Goal: Task Accomplishment & Management: Manage account settings

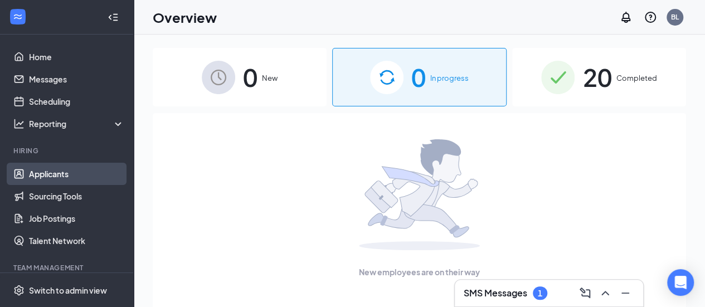
click at [57, 176] on link "Applicants" at bounding box center [76, 174] width 95 height 22
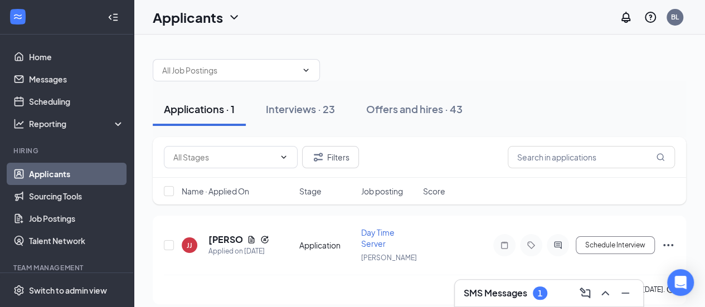
click at [505, 297] on h3 "SMS Messages" at bounding box center [496, 293] width 64 height 12
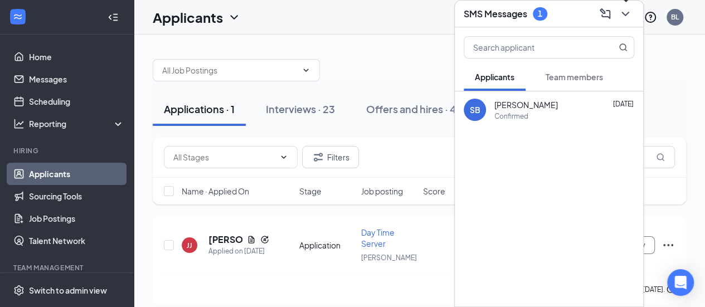
click at [625, 12] on icon "ChevronDown" at bounding box center [625, 13] width 13 height 13
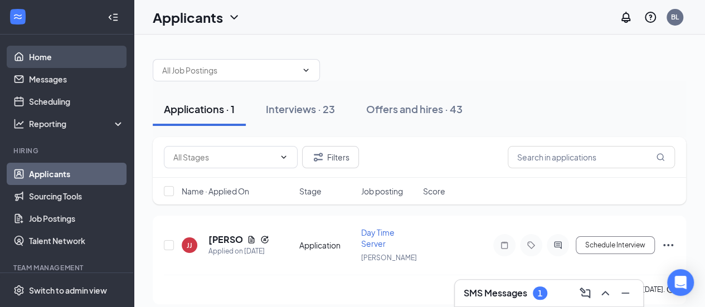
click at [38, 58] on link "Home" at bounding box center [76, 57] width 95 height 22
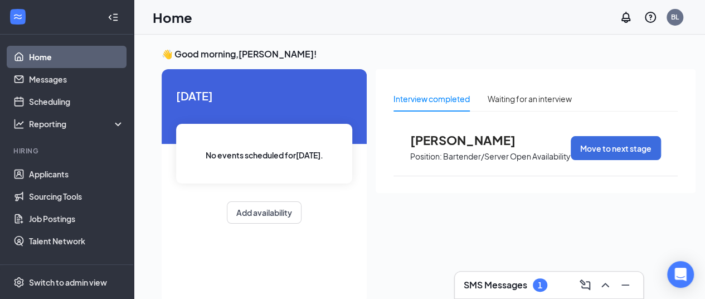
click at [440, 141] on span "[PERSON_NAME]" at bounding box center [471, 140] width 123 height 14
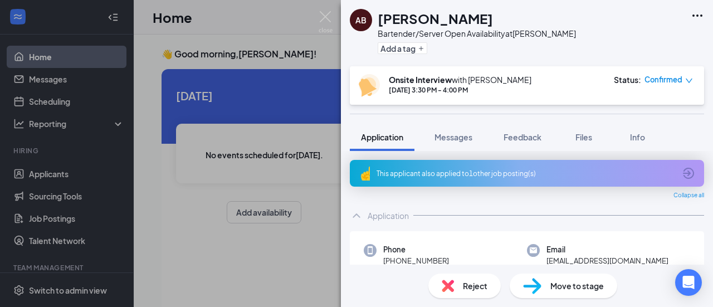
click at [310, 185] on div "AB [PERSON_NAME] Bartender/Server Open Availability at Bowtie Add a tag Onsite …" at bounding box center [356, 153] width 713 height 307
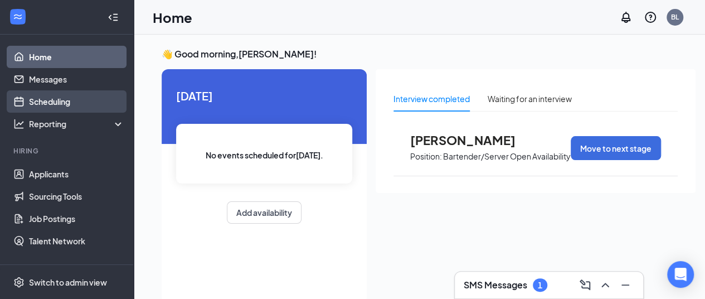
click at [30, 99] on link "Scheduling" at bounding box center [76, 101] width 95 height 22
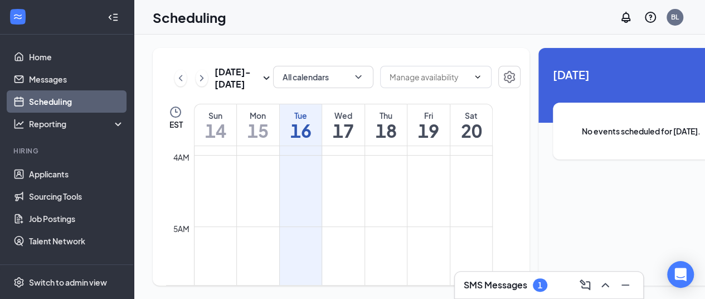
scroll to position [269, 0]
click at [213, 140] on h1 "14" at bounding box center [216, 130] width 42 height 19
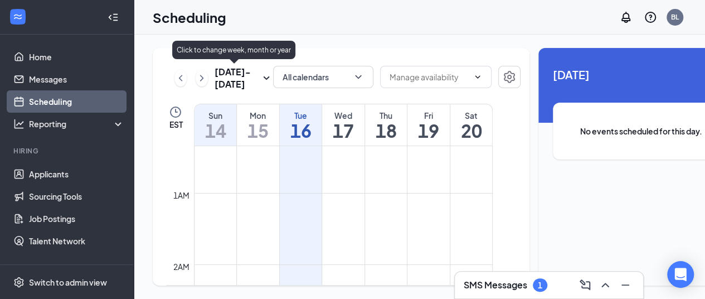
click at [215, 72] on h3 "[DATE] - [DATE]" at bounding box center [237, 78] width 45 height 25
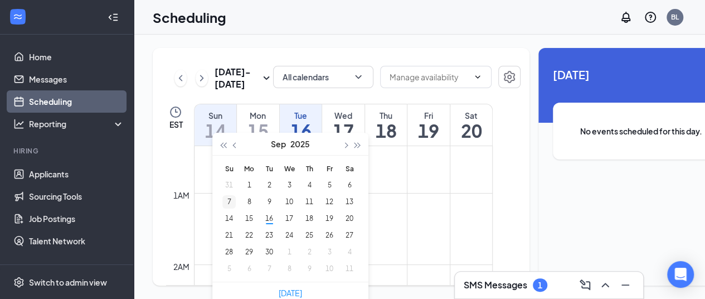
click at [226, 202] on div "7" at bounding box center [228, 201] width 13 height 13
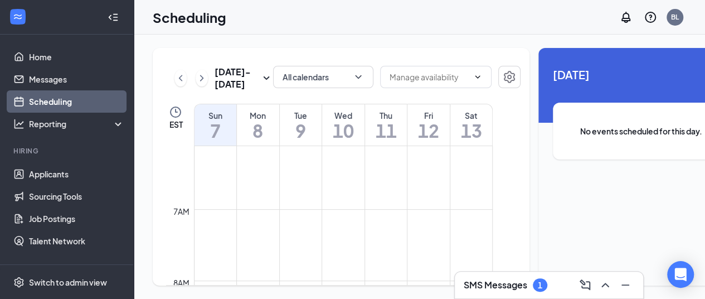
scroll to position [325, 0]
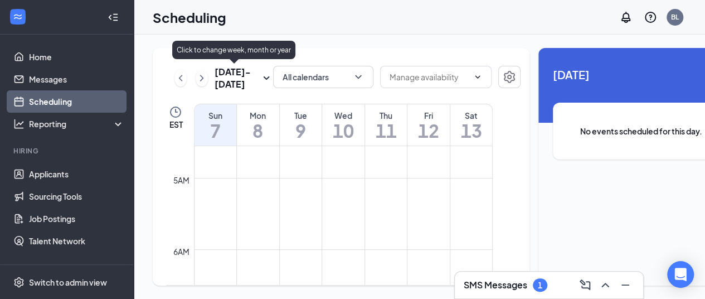
click at [260, 80] on icon "SmallChevronDown" at bounding box center [266, 77] width 13 height 13
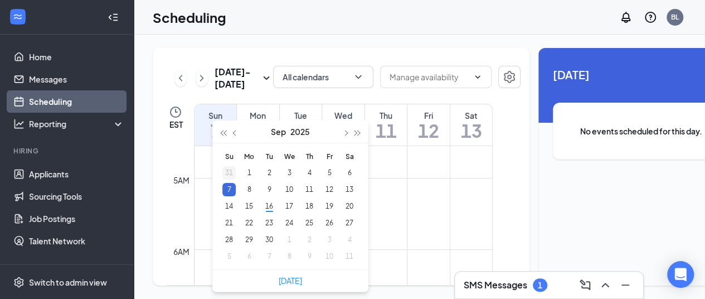
click at [226, 173] on div "31" at bounding box center [228, 172] width 13 height 13
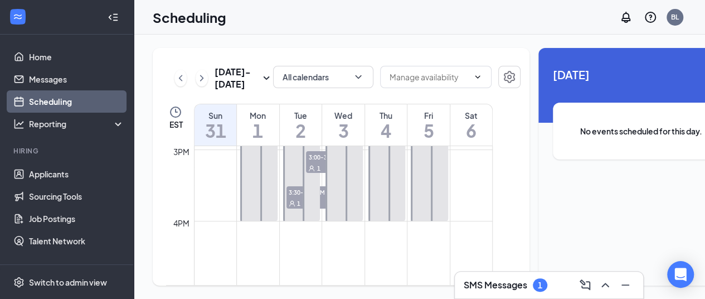
scroll to position [1050, 0]
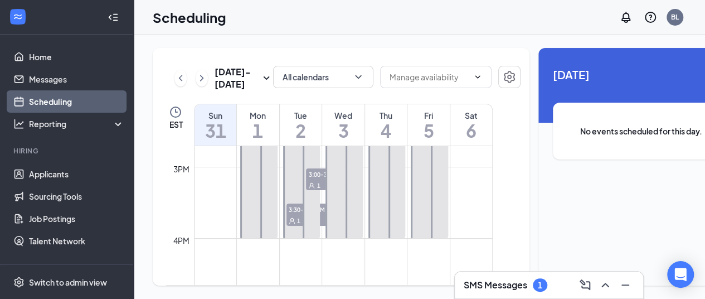
click at [297, 215] on span "3:30-4:00 PM" at bounding box center [314, 208] width 56 height 11
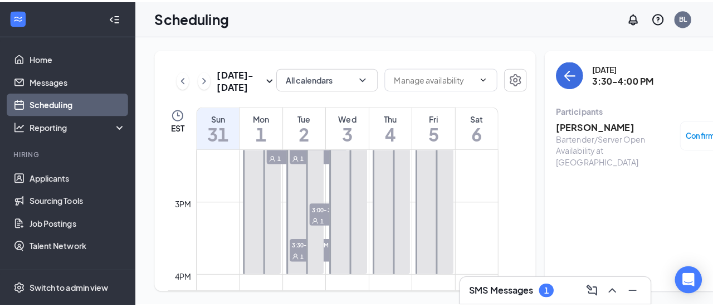
scroll to position [994, 0]
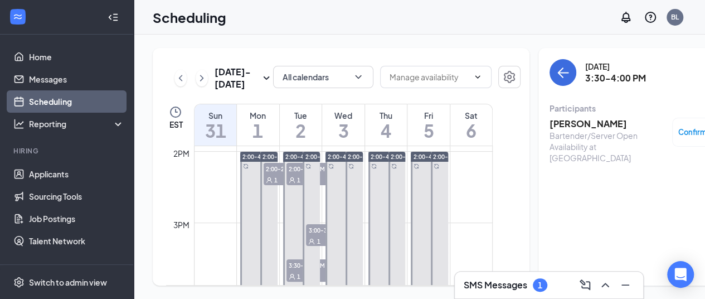
click at [290, 185] on div "1" at bounding box center [314, 179] width 56 height 11
click at [678, 132] on span "Confirmed" at bounding box center [697, 132] width 38 height 11
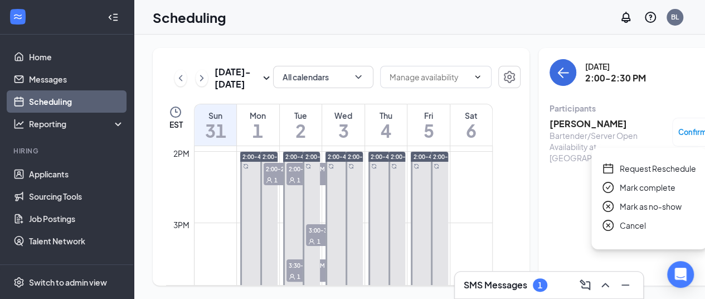
click at [632, 128] on h3 "[PERSON_NAME]" at bounding box center [608, 124] width 117 height 12
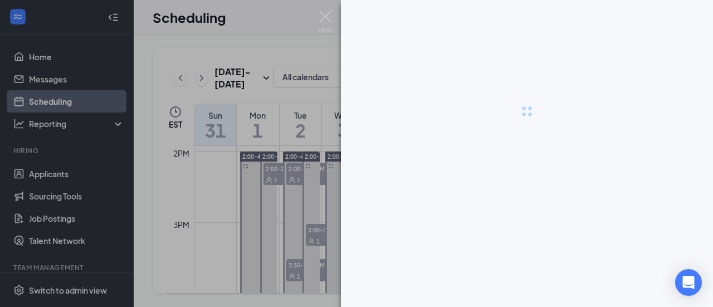
click at [575, 127] on div at bounding box center [527, 111] width 372 height 223
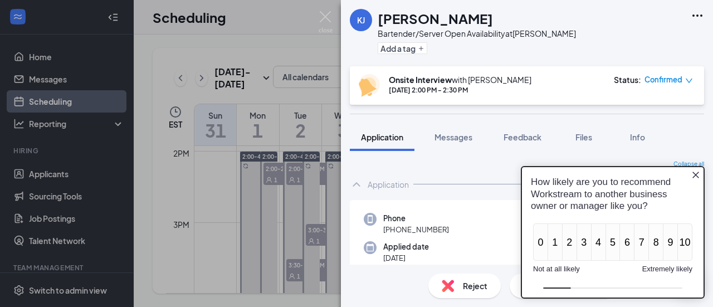
click at [695, 176] on icon "Close button" at bounding box center [696, 175] width 7 height 7
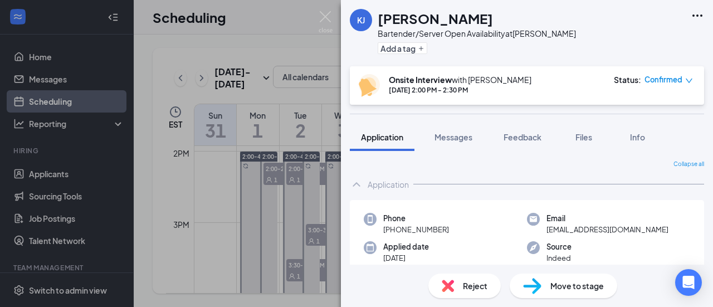
click at [269, 192] on div "KJ [PERSON_NAME]/Server Open Availability at Bowtie Add a tag Onsite Interview …" at bounding box center [356, 153] width 713 height 307
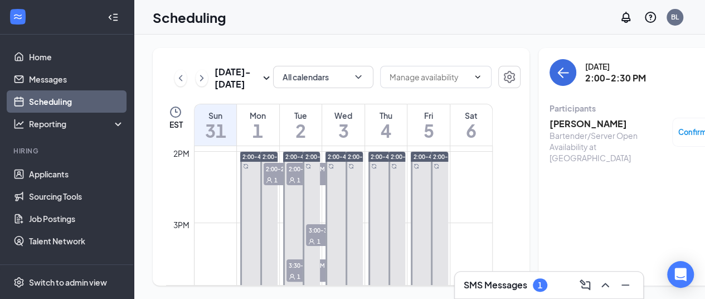
click at [273, 185] on div "1" at bounding box center [292, 179] width 56 height 11
click at [326, 183] on div at bounding box center [344, 223] width 37 height 142
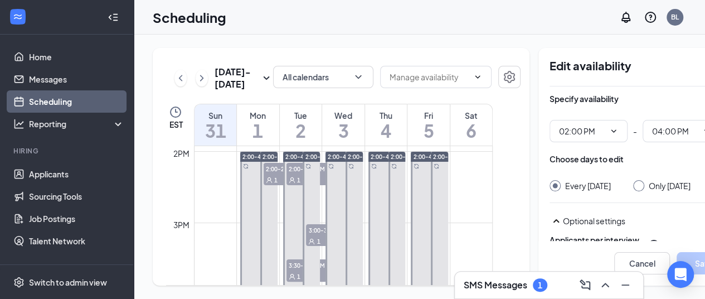
click at [322, 185] on div "1" at bounding box center [314, 179] width 56 height 11
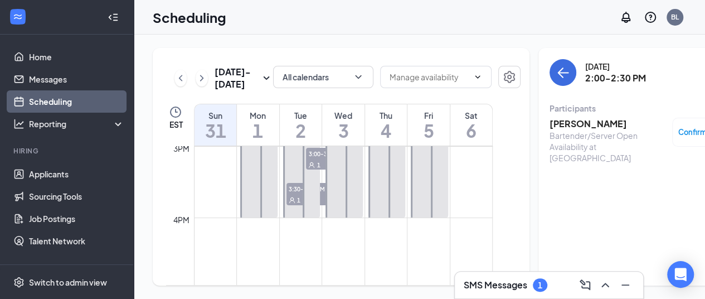
scroll to position [1105, 0]
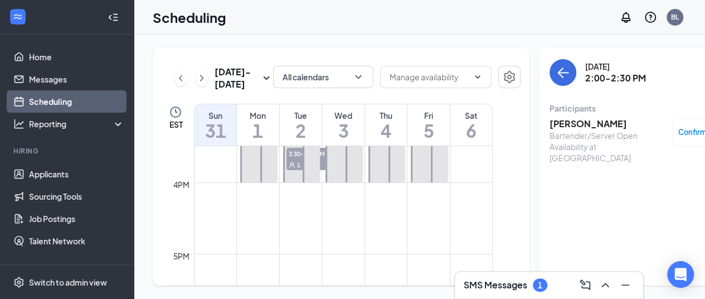
click at [297, 169] on span "1" at bounding box center [298, 165] width 3 height 8
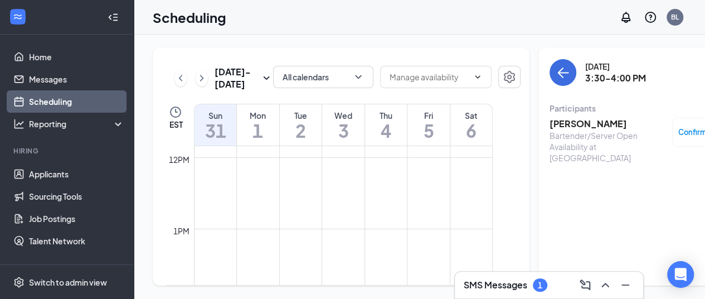
scroll to position [827, 0]
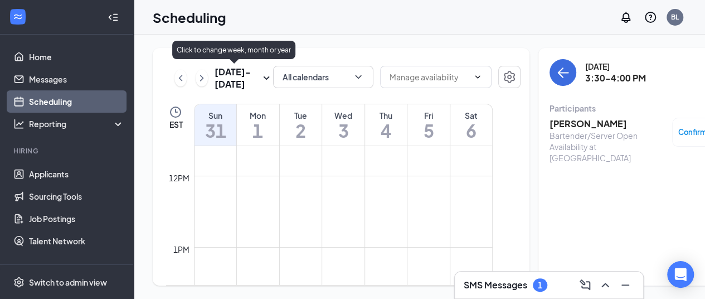
click at [264, 80] on icon "SmallChevronDown" at bounding box center [267, 77] width 6 height 3
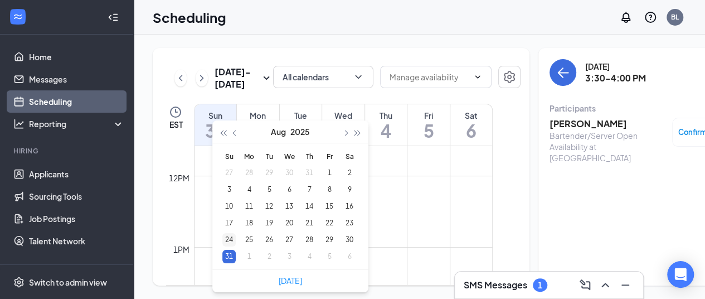
click at [227, 238] on div "24" at bounding box center [228, 239] width 13 height 13
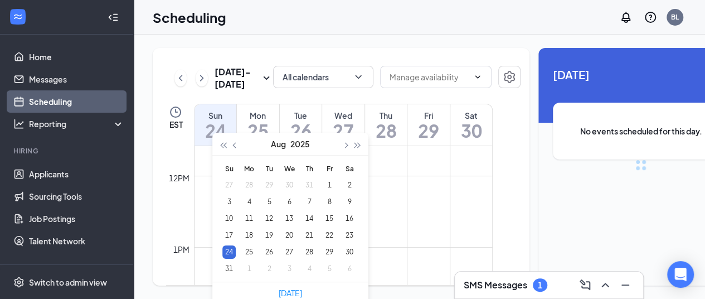
type input "[DATE]"
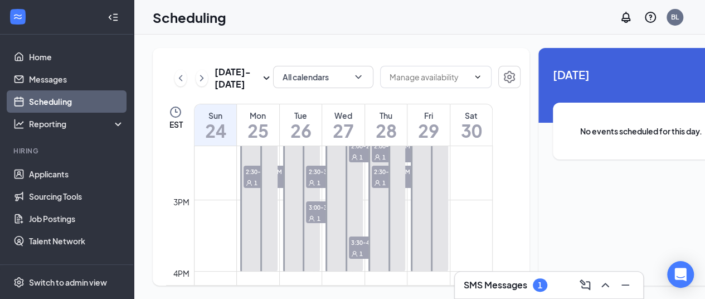
scroll to position [994, 0]
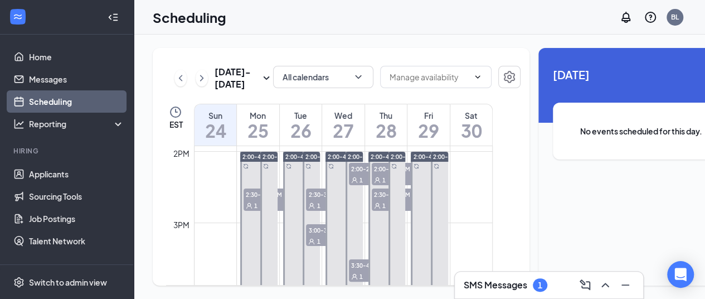
click at [407, 200] on span "2:30-3:00 PM" at bounding box center [400, 193] width 56 height 11
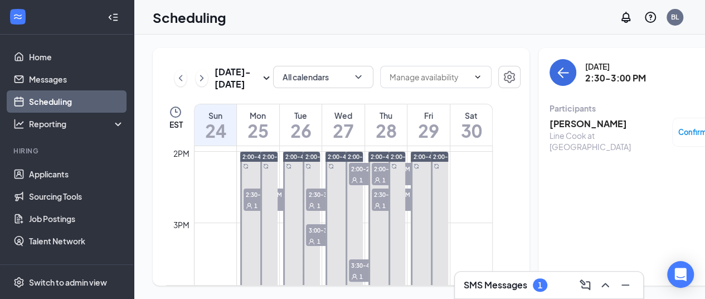
click at [388, 202] on div at bounding box center [396, 223] width 17 height 142
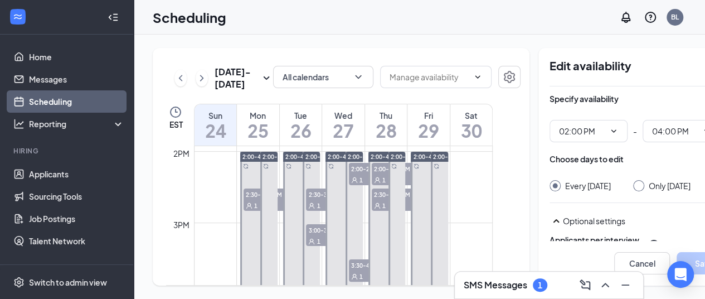
type input "02:00 PM"
type input "04:00 PM"
click at [383, 200] on span "2:30-3:00 PM" at bounding box center [400, 193] width 56 height 11
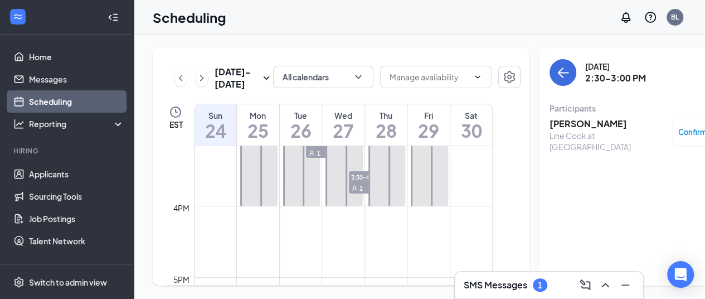
scroll to position [1105, 0]
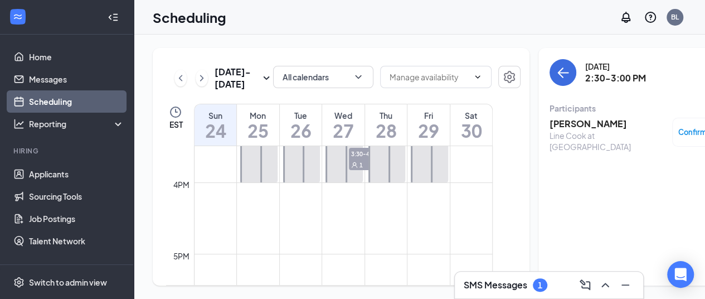
click at [360, 169] on span "1" at bounding box center [361, 165] width 3 height 8
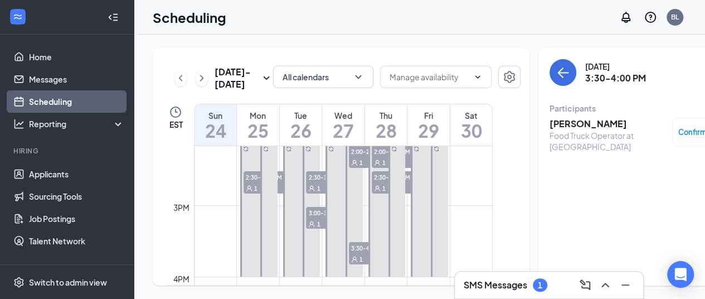
scroll to position [994, 0]
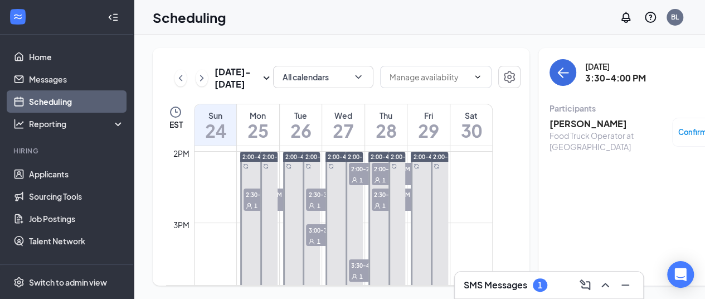
click at [359, 174] on span "2:00-2:30 PM" at bounding box center [377, 168] width 56 height 11
click at [566, 127] on h3 "[PERSON_NAME]" at bounding box center [608, 124] width 117 height 12
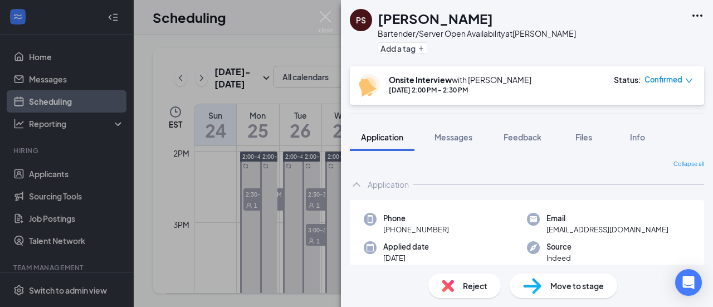
click at [481, 293] on div "Reject" at bounding box center [465, 286] width 72 height 25
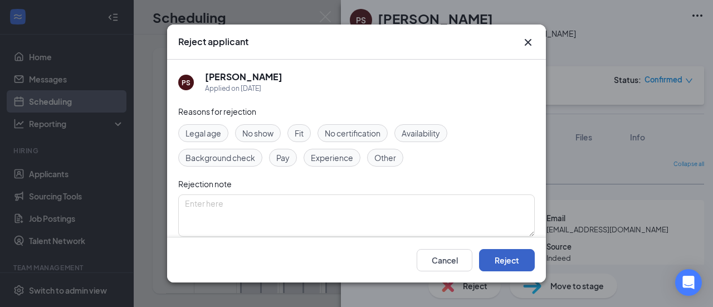
click at [506, 256] on button "Reject" at bounding box center [507, 260] width 56 height 22
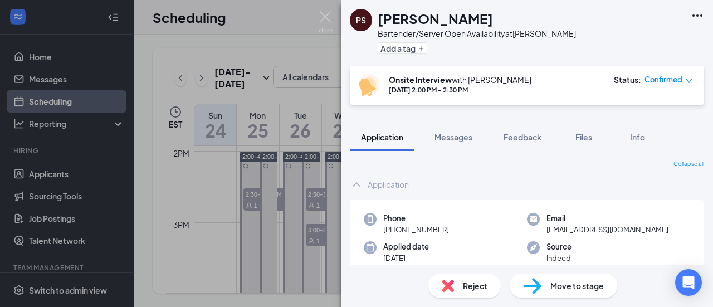
click at [292, 116] on div "PS [PERSON_NAME] Bartender/Server Open Availability at Bowtie Add a tag Onsite …" at bounding box center [356, 153] width 713 height 307
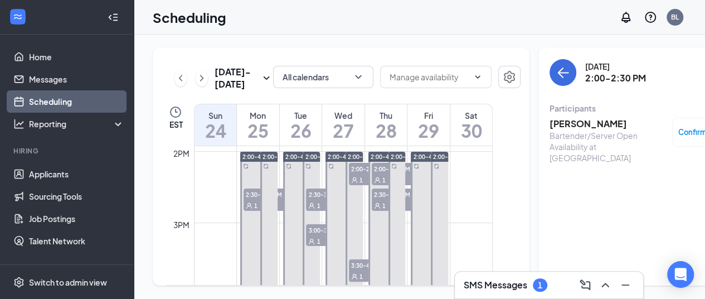
click at [253, 211] on div "1" at bounding box center [272, 205] width 56 height 11
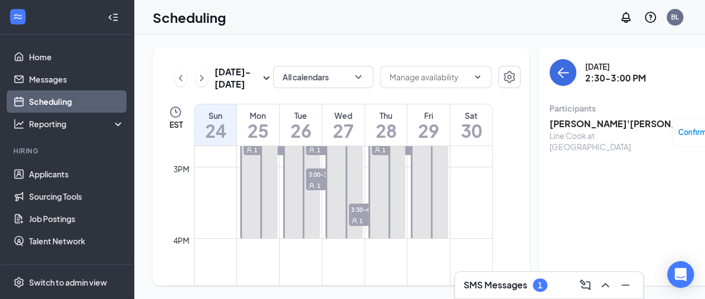
click at [314, 189] on icon "User" at bounding box center [311, 185] width 7 height 7
click at [318, 179] on span "3:00-3:30 PM" at bounding box center [334, 173] width 56 height 11
click at [561, 124] on h3 "[PERSON_NAME]" at bounding box center [608, 124] width 117 height 12
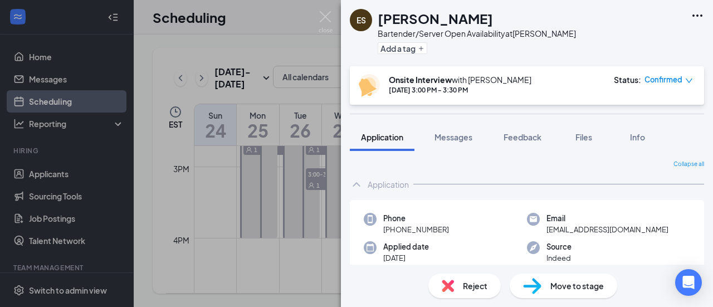
drag, startPoint x: 290, startPoint y: 108, endPoint x: 308, endPoint y: 183, distance: 77.9
click at [286, 113] on div "ES [PERSON_NAME] Bartender/Server Open Availability at Bowtie Add a tag Onsite …" at bounding box center [356, 153] width 713 height 307
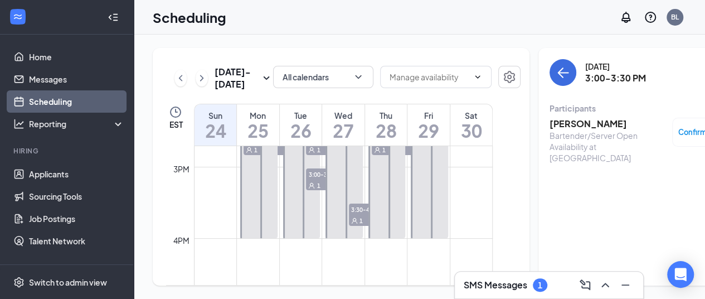
click at [360, 215] on span "3:30-4:00 PM" at bounding box center [377, 208] width 56 height 11
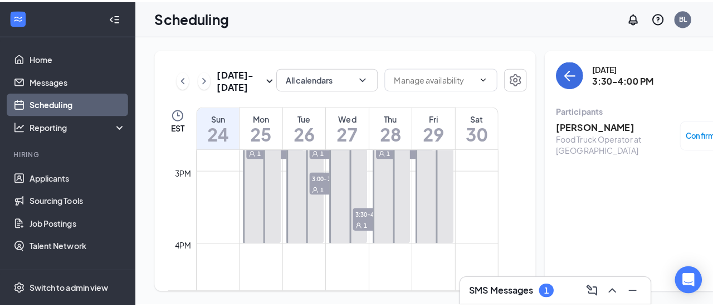
scroll to position [994, 0]
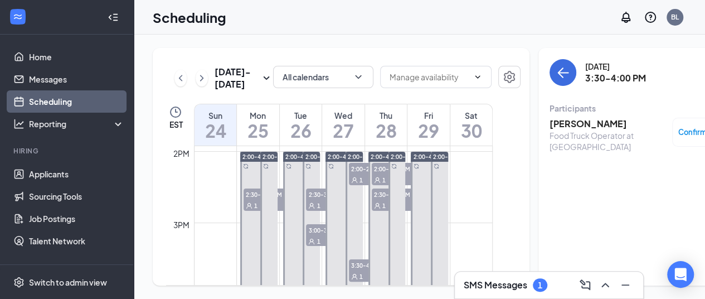
click at [550, 124] on h3 "[PERSON_NAME]" at bounding box center [608, 124] width 117 height 12
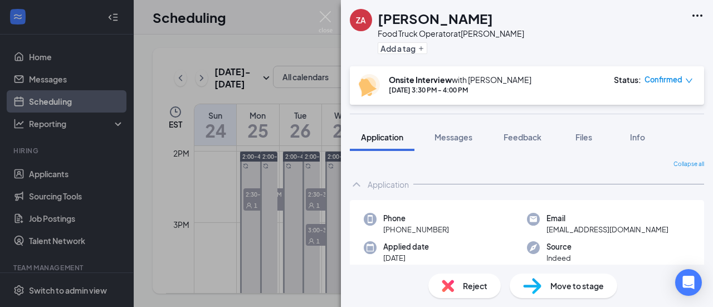
click at [334, 113] on div "ZA [PERSON_NAME] Food Truck Operator at Bowtie Add a tag Onsite Interview with …" at bounding box center [356, 153] width 713 height 307
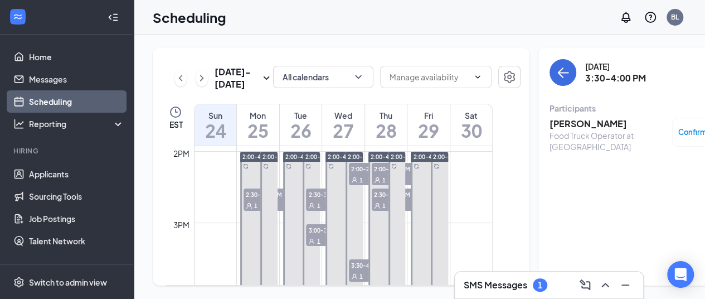
click at [381, 200] on span "2:30-3:00 PM" at bounding box center [400, 193] width 56 height 11
click at [375, 174] on span "2:00-2:30 PM" at bounding box center [400, 168] width 56 height 11
click at [346, 192] on div at bounding box center [354, 223] width 17 height 142
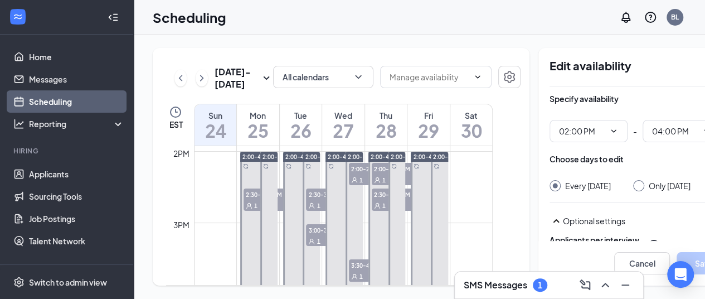
type input "02:00 PM"
type input "04:00 PM"
click at [358, 174] on span "2:00-2:30 PM" at bounding box center [377, 168] width 56 height 11
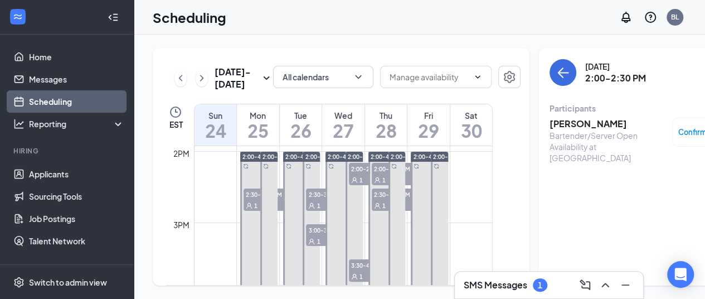
click at [406, 195] on div "2:00-4:00 PM" at bounding box center [396, 222] width 20 height 143
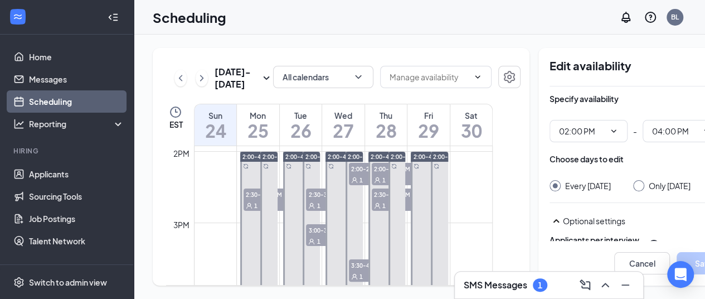
type input "02:00 PM"
type input "04:00 PM"
click at [409, 195] on div "2:00-4:00 PM" at bounding box center [429, 222] width 40 height 143
click at [410, 222] on div "2:00-4:00 PM" at bounding box center [429, 222] width 40 height 143
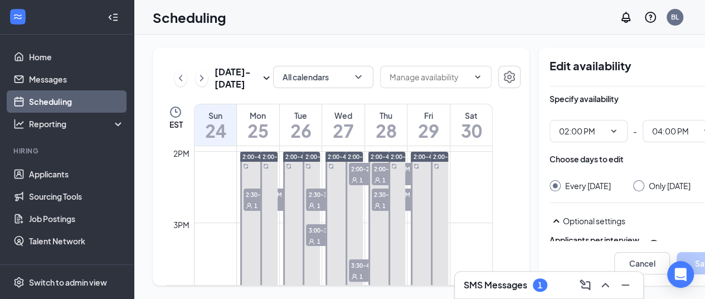
click at [409, 216] on div "2:00-4:00 PM" at bounding box center [429, 222] width 40 height 143
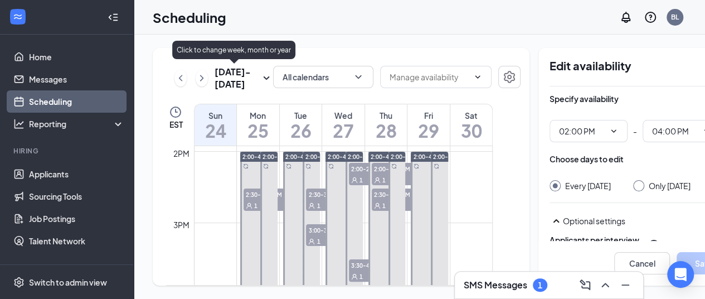
click at [260, 85] on icon "SmallChevronDown" at bounding box center [266, 77] width 13 height 13
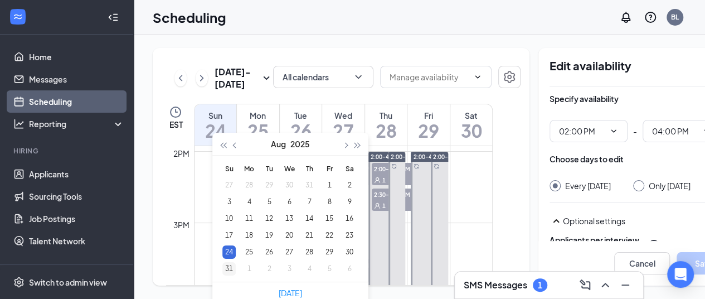
type input "[DATE]"
click at [230, 264] on div "31" at bounding box center [228, 268] width 13 height 13
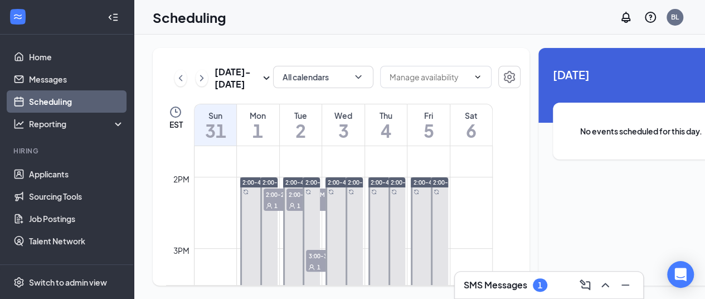
scroll to position [938, 0]
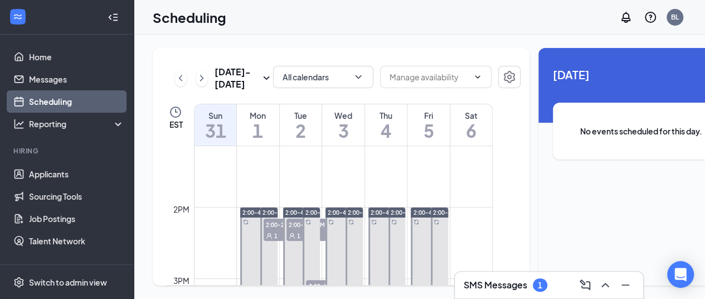
click at [271, 230] on span "2:00-2:30 PM" at bounding box center [292, 223] width 56 height 11
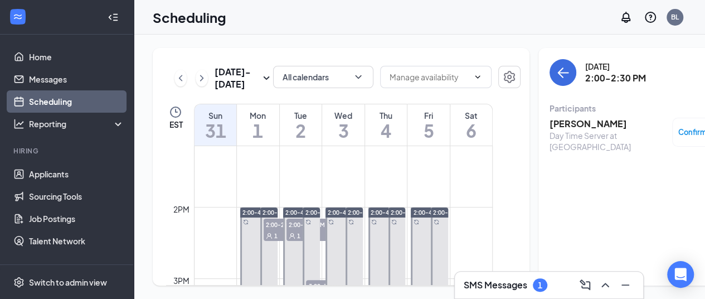
click at [554, 122] on h3 "[PERSON_NAME]" at bounding box center [608, 124] width 117 height 12
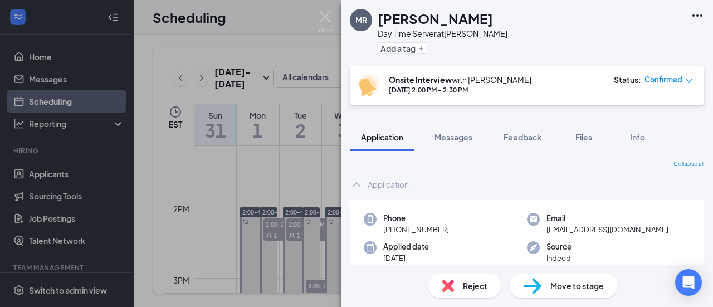
click at [312, 182] on div "[PERSON_NAME] Day Time Server at Bowtie Add a tag Onsite Interview with [PERSON…" at bounding box center [356, 153] width 713 height 307
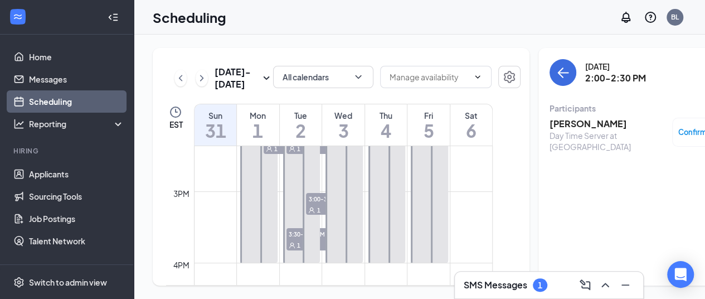
scroll to position [1050, 0]
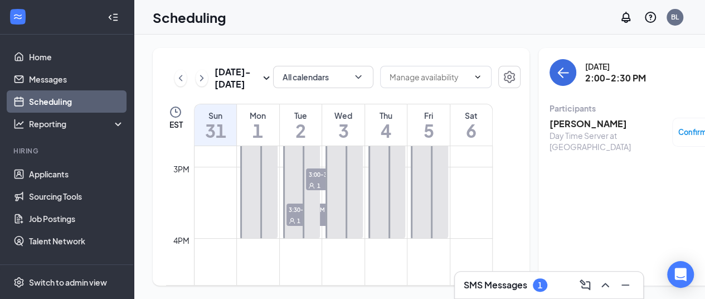
click at [320, 228] on div at bounding box center [311, 167] width 17 height 142
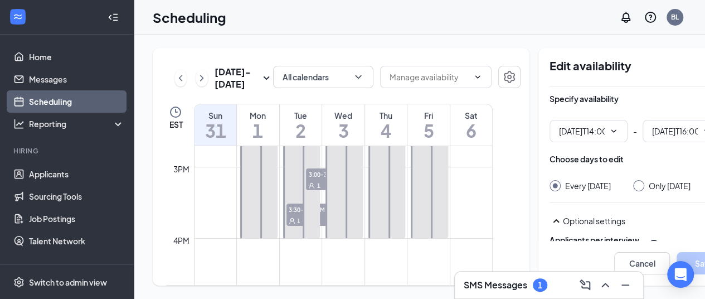
type input "02:00 PM"
type input "04:00 PM"
click at [323, 215] on span "3:30-4:00 PM" at bounding box center [314, 208] width 56 height 11
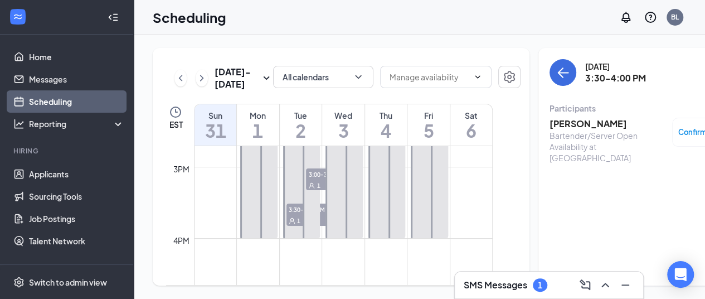
click at [322, 191] on div "1" at bounding box center [334, 184] width 56 height 11
click at [574, 127] on h3 "[PERSON_NAME]" at bounding box center [608, 124] width 117 height 12
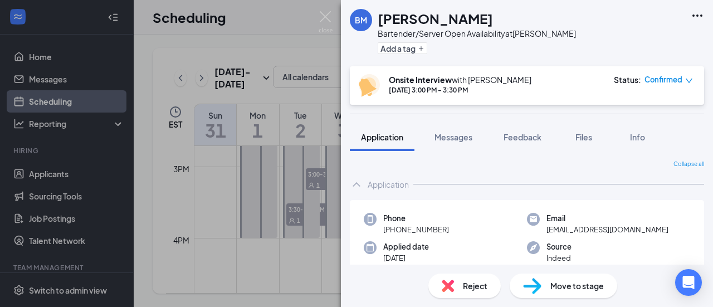
click at [308, 41] on div "BM [PERSON_NAME] Bartender/Server Open Availability at Bowtie Add a tag Onsite …" at bounding box center [356, 153] width 713 height 307
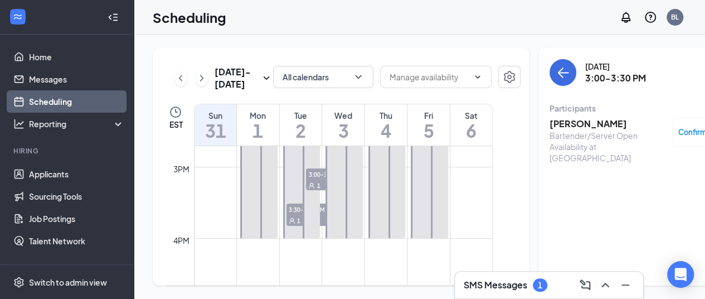
click at [294, 215] on span "3:30-4:00 PM" at bounding box center [314, 208] width 56 height 11
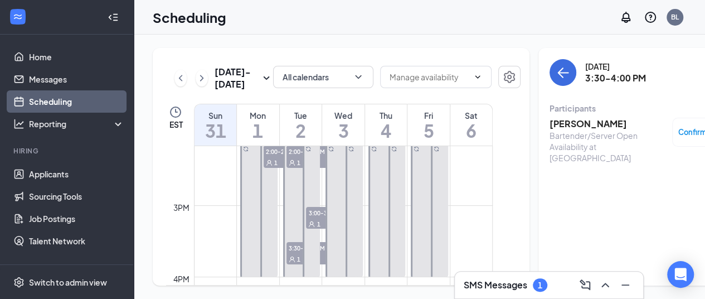
scroll to position [994, 0]
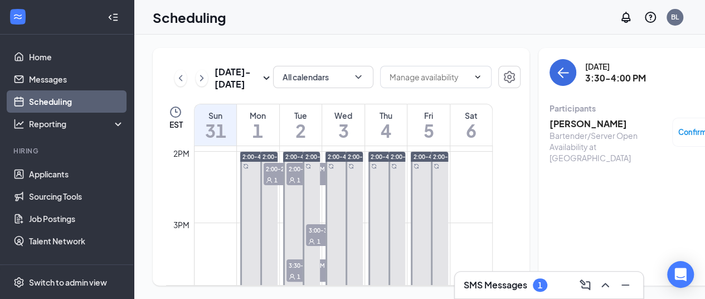
click at [323, 187] on div "2:00-4:00 PM" at bounding box center [343, 222] width 40 height 143
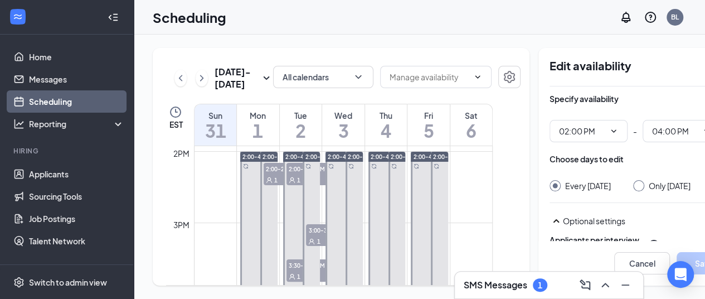
click at [296, 174] on span "2:00-2:30 PM" at bounding box center [314, 168] width 56 height 11
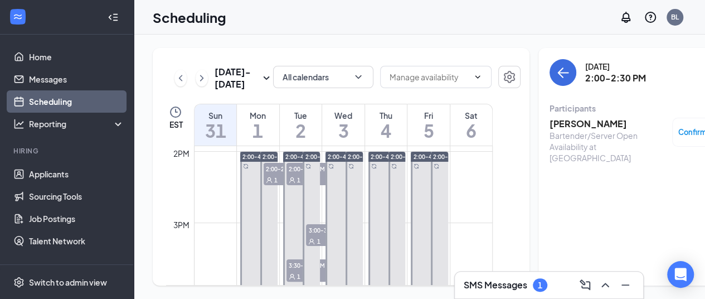
click at [276, 184] on span "1" at bounding box center [275, 180] width 3 height 8
click at [293, 270] on span "3:30-4:00 PM" at bounding box center [314, 264] width 56 height 11
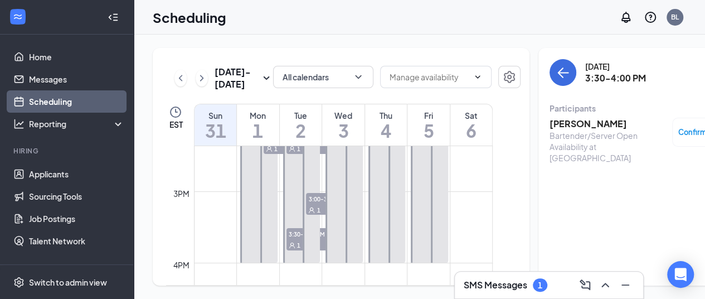
scroll to position [1050, 0]
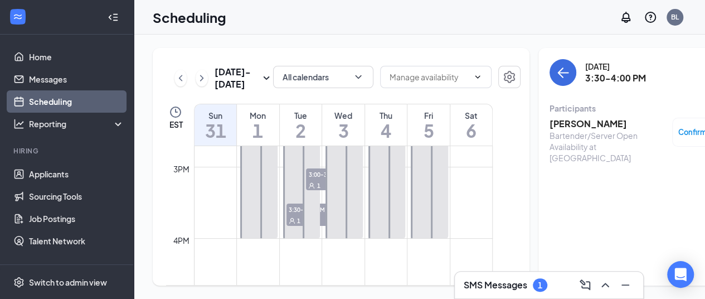
click at [324, 226] on div "2:00-4:00 PM" at bounding box center [343, 166] width 40 height 143
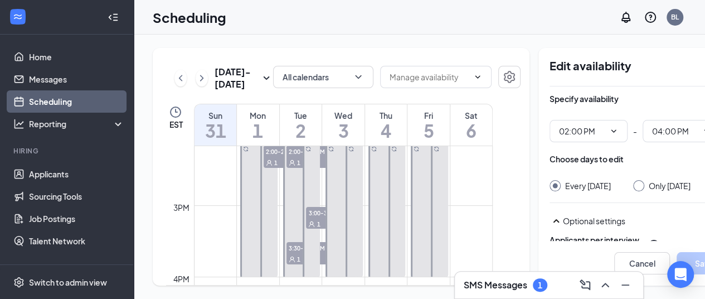
scroll to position [994, 0]
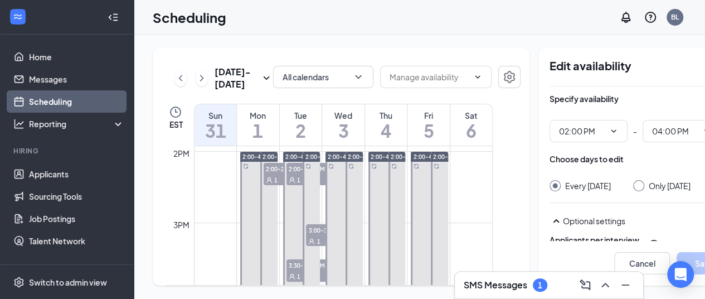
click at [319, 245] on span "1" at bounding box center [318, 241] width 3 height 8
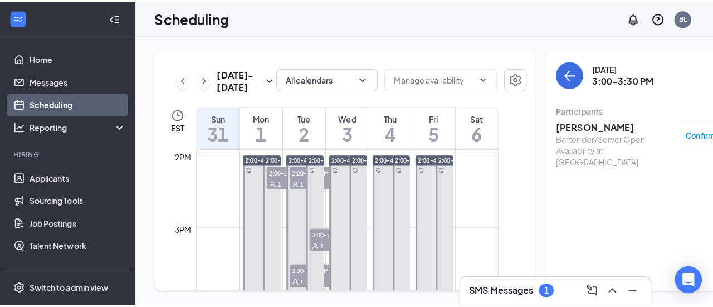
scroll to position [1050, 0]
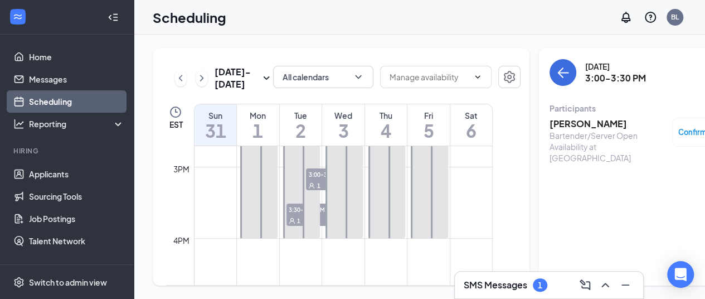
click at [297, 225] on span "1" at bounding box center [298, 221] width 3 height 8
click at [575, 124] on h3 "[PERSON_NAME]" at bounding box center [608, 124] width 117 height 12
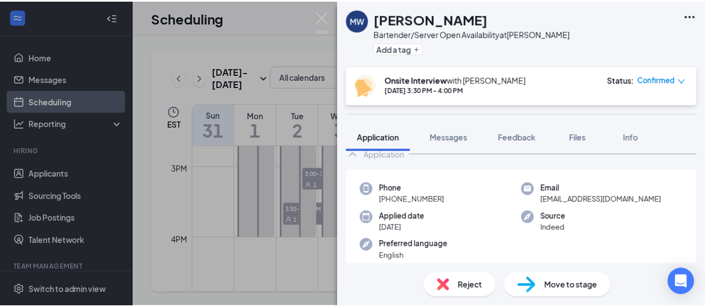
scroll to position [56, 0]
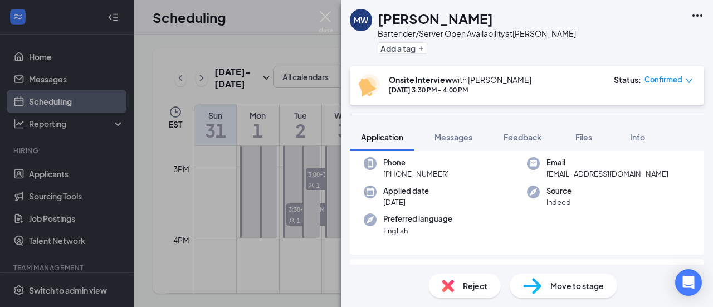
click at [298, 35] on div "MW [PERSON_NAME] Bartender/Server Open Availability at Bowtie Add a tag Onsite …" at bounding box center [356, 153] width 713 height 307
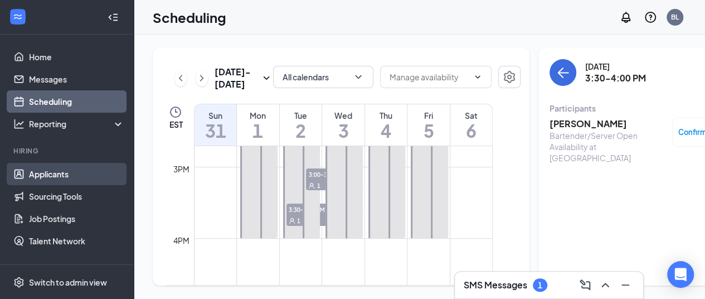
click at [55, 176] on link "Applicants" at bounding box center [76, 174] width 95 height 22
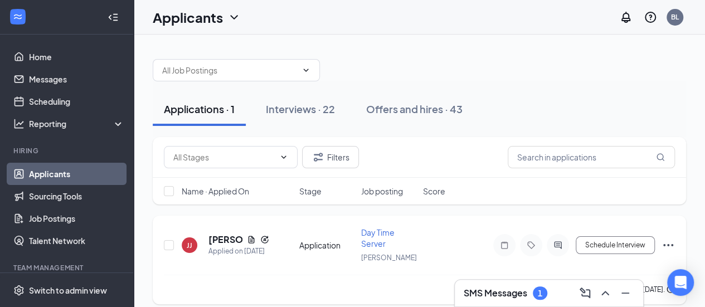
click at [375, 236] on span "Day Time Server" at bounding box center [377, 237] width 33 height 21
